Goal: Navigation & Orientation: Find specific page/section

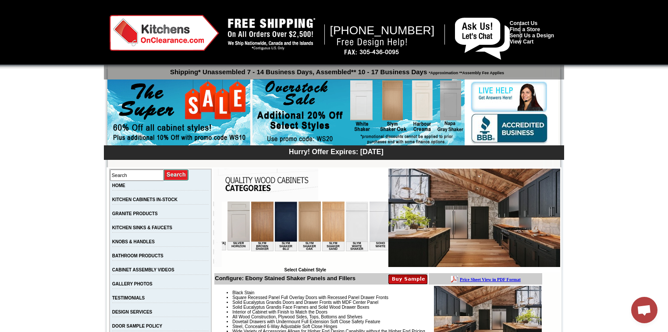
scroll to position [0, 1329]
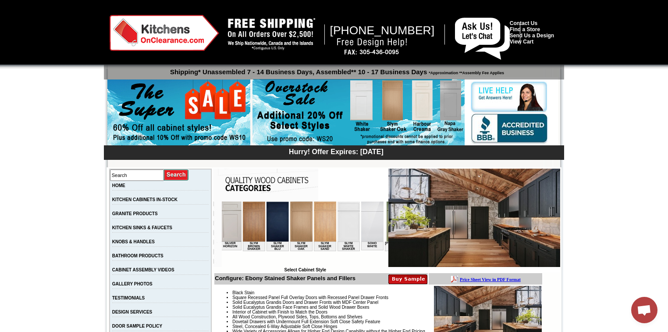
click at [411, 222] on td at bounding box center [411, 226] width 1 height 50
click at [387, 221] on img at bounding box center [398, 221] width 22 height 40
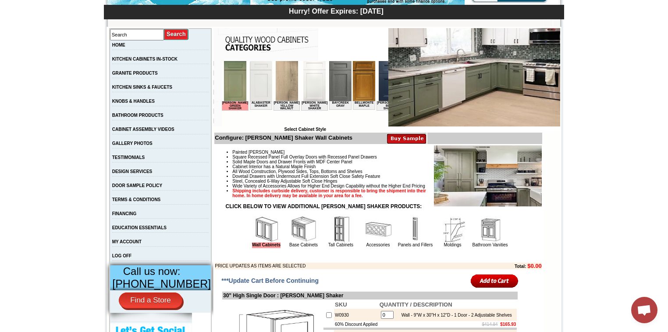
scroll to position [175, 0]
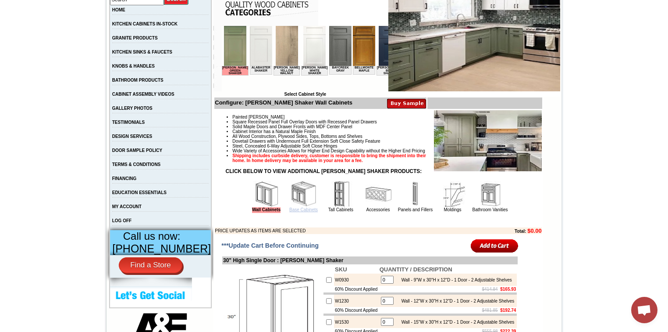
click at [301, 212] on link "Base Cabinets" at bounding box center [303, 209] width 29 height 5
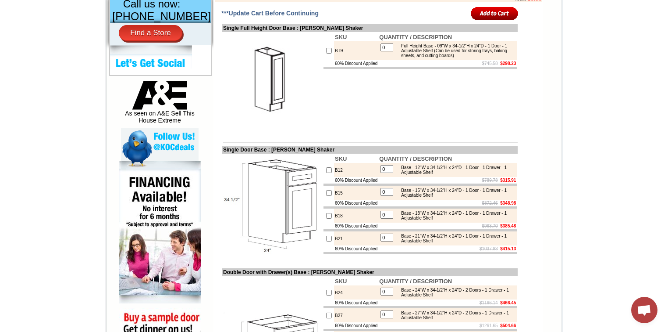
scroll to position [246, 0]
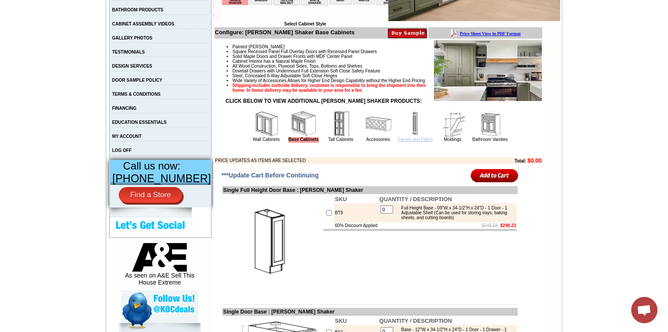
click at [398, 142] on link "Panels and Fillers" at bounding box center [415, 139] width 35 height 5
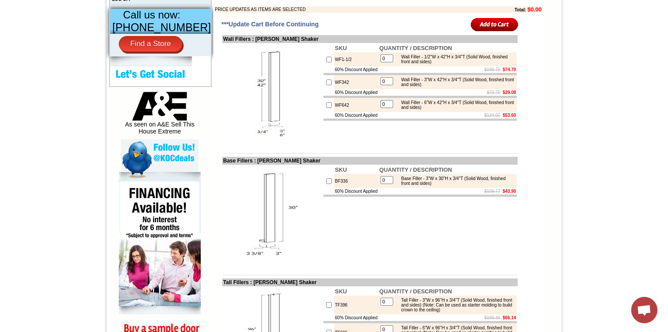
scroll to position [316, 0]
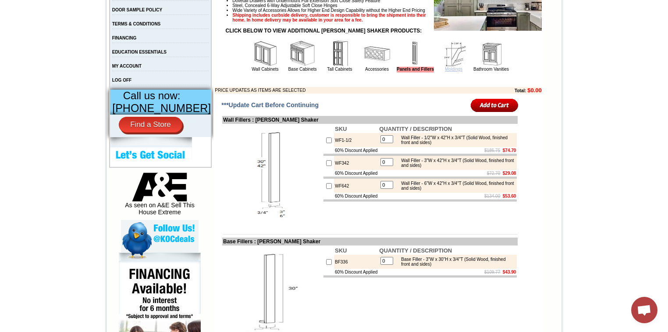
click at [450, 71] on link "Moldings" at bounding box center [454, 69] width 18 height 5
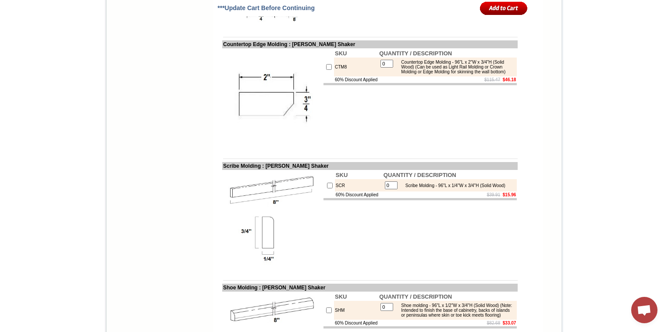
scroll to position [807, 0]
